Goal: Information Seeking & Learning: Learn about a topic

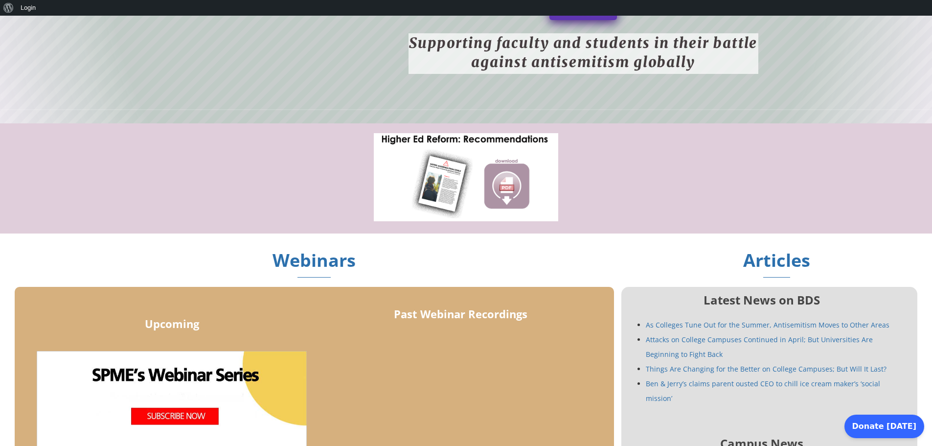
scroll to position [489, 0]
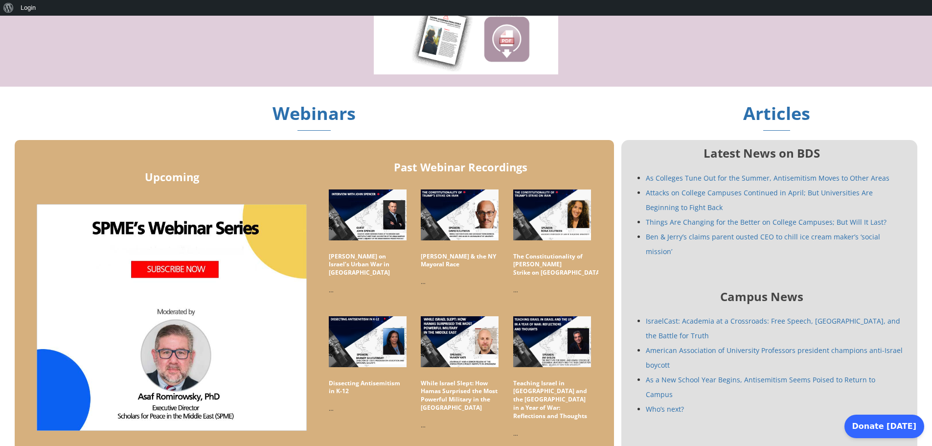
click at [703, 316] on link "IsraelCast: Academia at a Crossroads: Free Speech, Israel, and the Battle for T…" at bounding box center [773, 328] width 254 height 24
